Goal: Check status: Check status

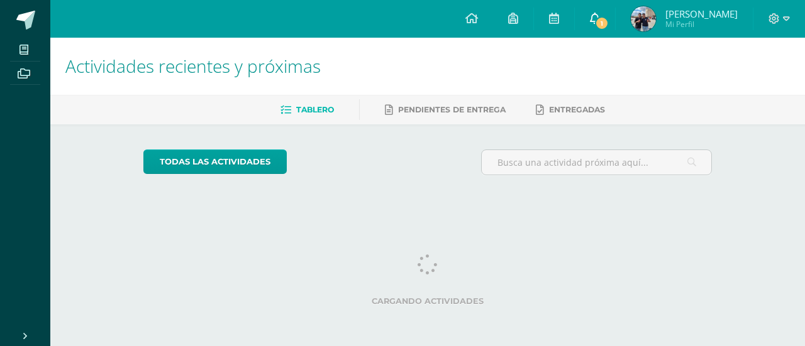
click at [602, 9] on link "1" at bounding box center [595, 19] width 40 height 38
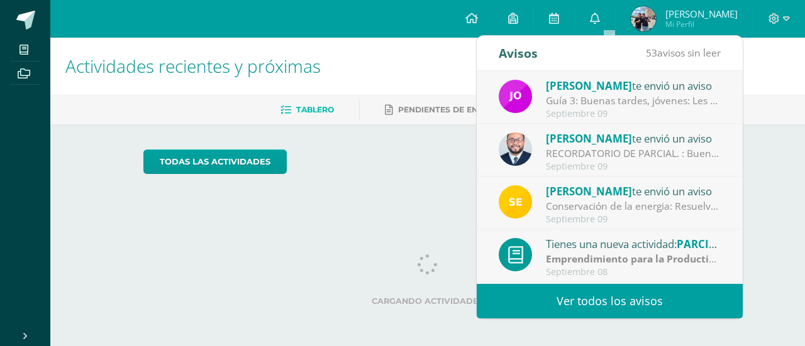
click at [670, 14] on span "Carlos Adrian Mi Perfil" at bounding box center [684, 18] width 112 height 25
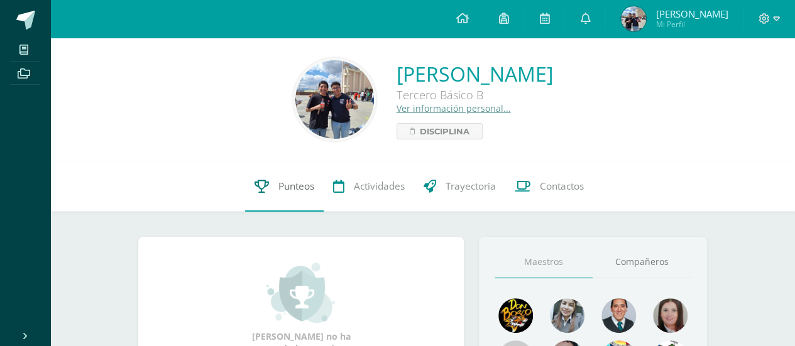
click at [285, 192] on span "Punteos" at bounding box center [297, 186] width 36 height 13
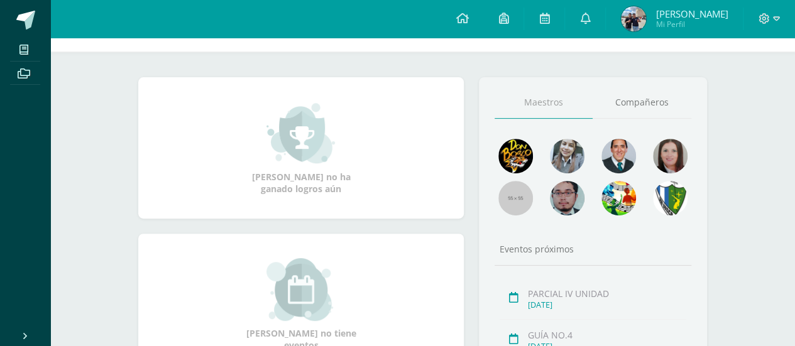
scroll to position [187, 0]
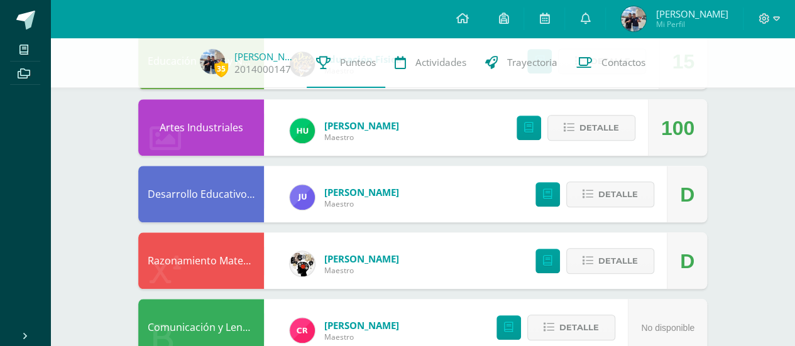
scroll to position [865, 0]
